Goal: Navigation & Orientation: Understand site structure

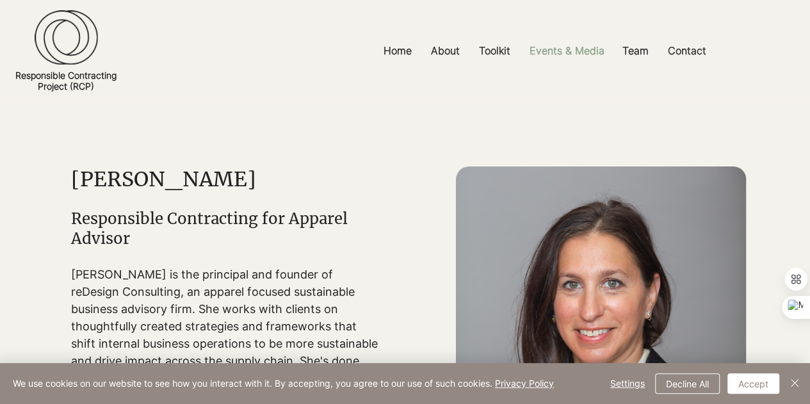
click at [549, 56] on p "Events & Media" at bounding box center [567, 51] width 88 height 29
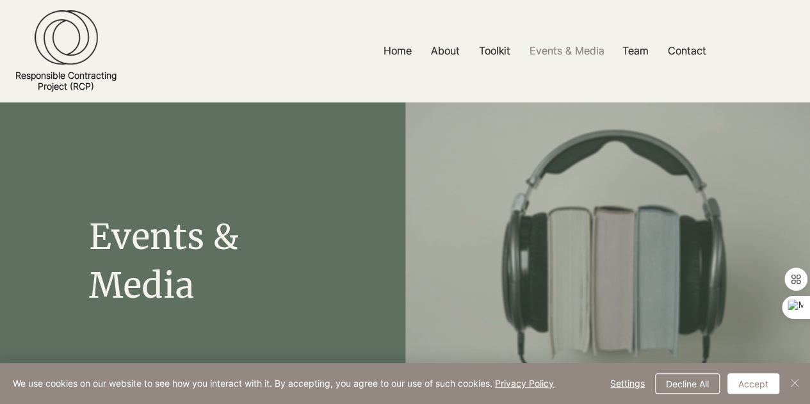
click at [793, 381] on img "Close" at bounding box center [794, 382] width 15 height 15
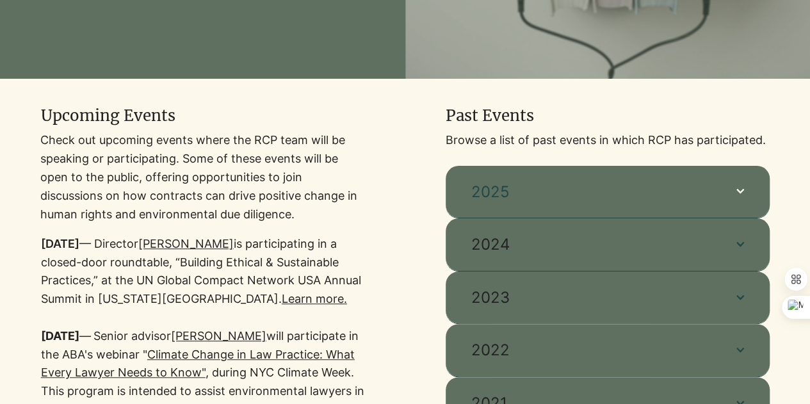
scroll to position [384, 0]
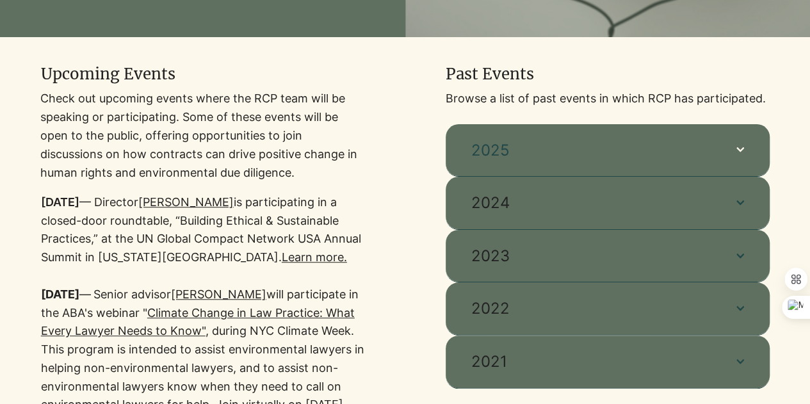
click at [565, 165] on button "2025" at bounding box center [608, 150] width 324 height 53
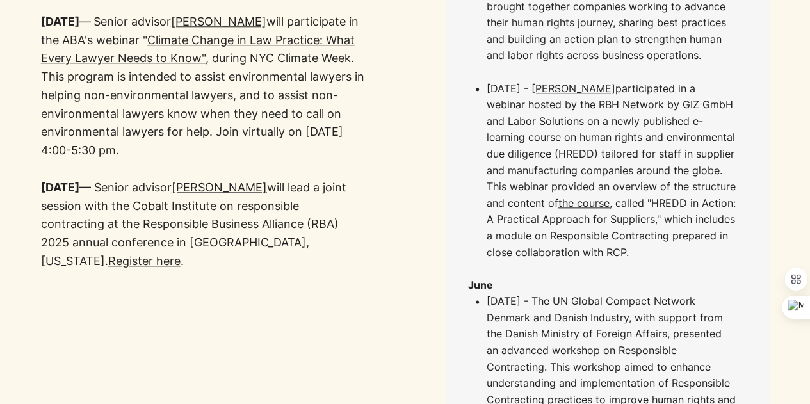
scroll to position [0, 0]
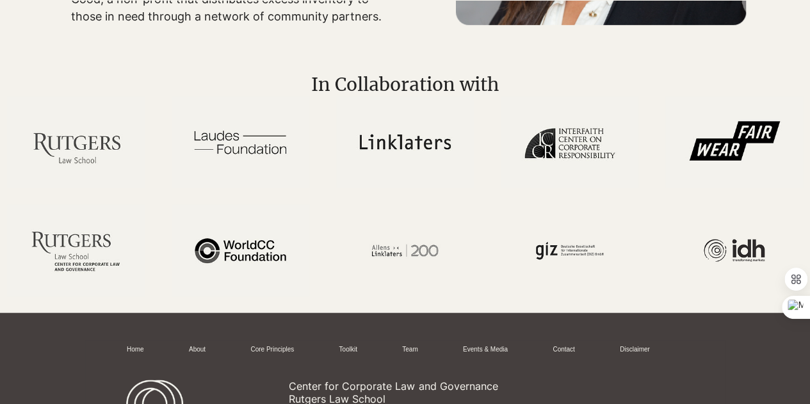
scroll to position [640, 0]
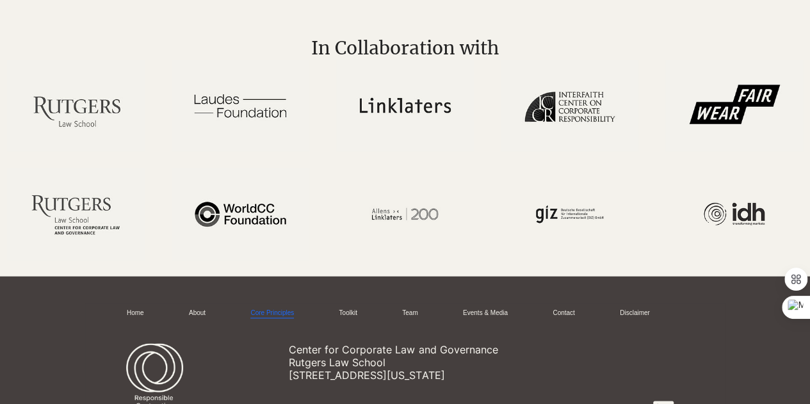
click at [294, 309] on link "Core Principles" at bounding box center [272, 314] width 44 height 10
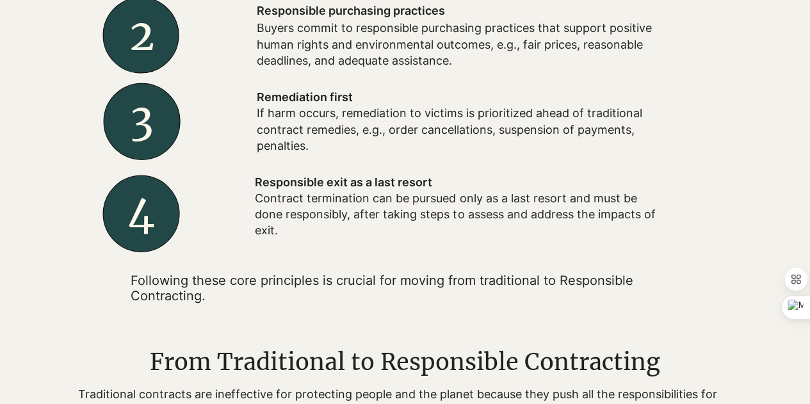
scroll to position [768, 0]
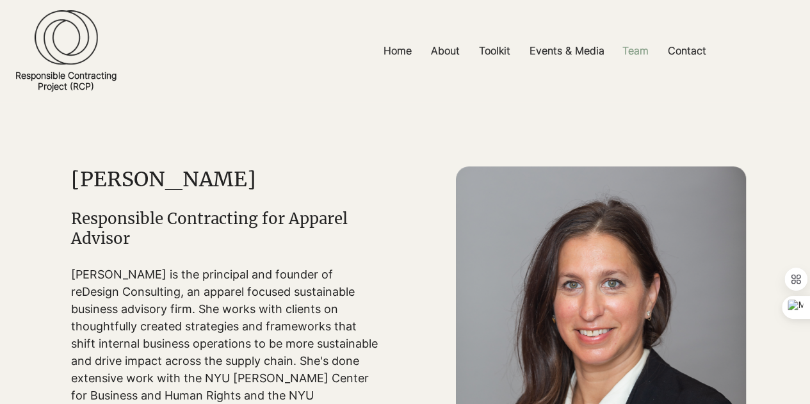
click at [641, 56] on p "Team" at bounding box center [635, 51] width 39 height 29
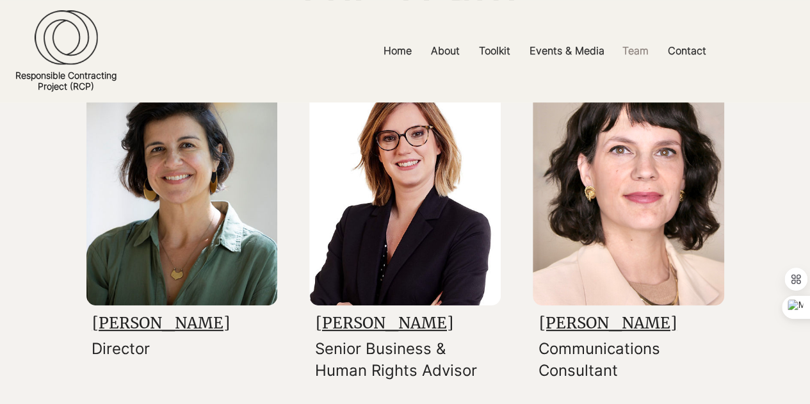
scroll to position [64, 0]
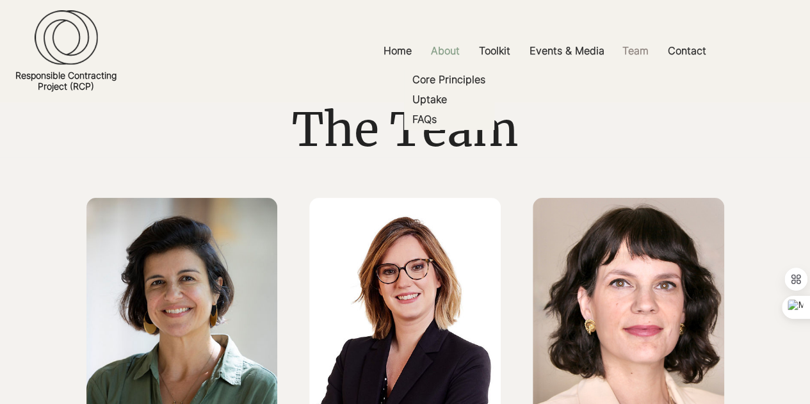
click at [456, 45] on p "About" at bounding box center [446, 51] width 42 height 29
click at [449, 86] on p "Core Principles" at bounding box center [448, 80] width 83 height 20
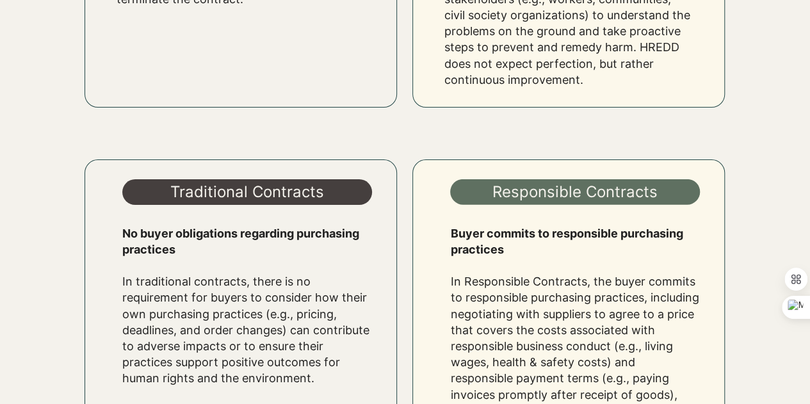
scroll to position [1537, 0]
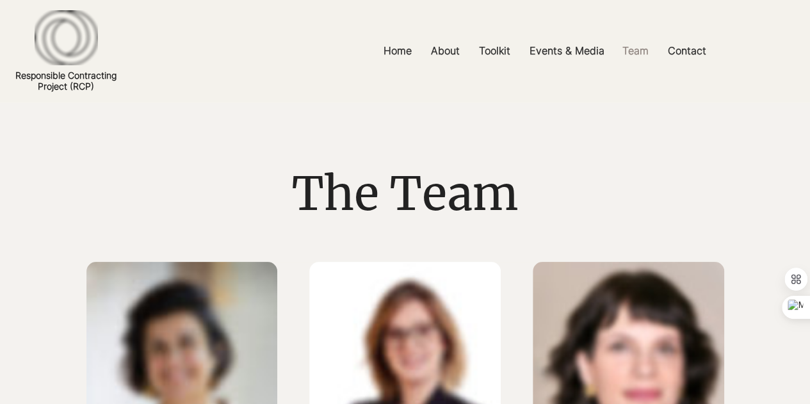
scroll to position [64, 0]
